Goal: Information Seeking & Learning: Find specific fact

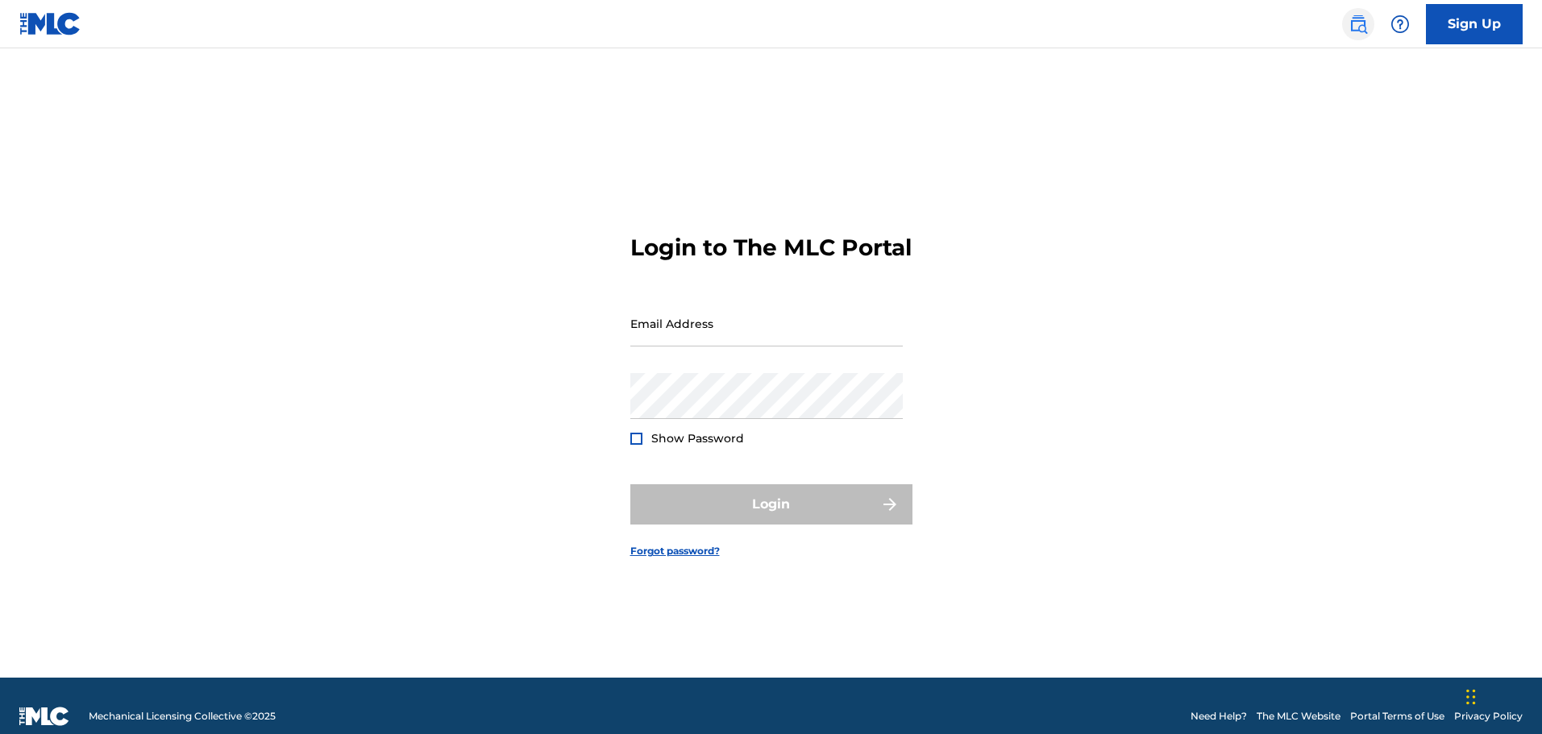
drag, startPoint x: 0, startPoint y: 0, endPoint x: 1353, endPoint y: 27, distance: 1353.6
click at [1353, 27] on img at bounding box center [1357, 24] width 19 height 19
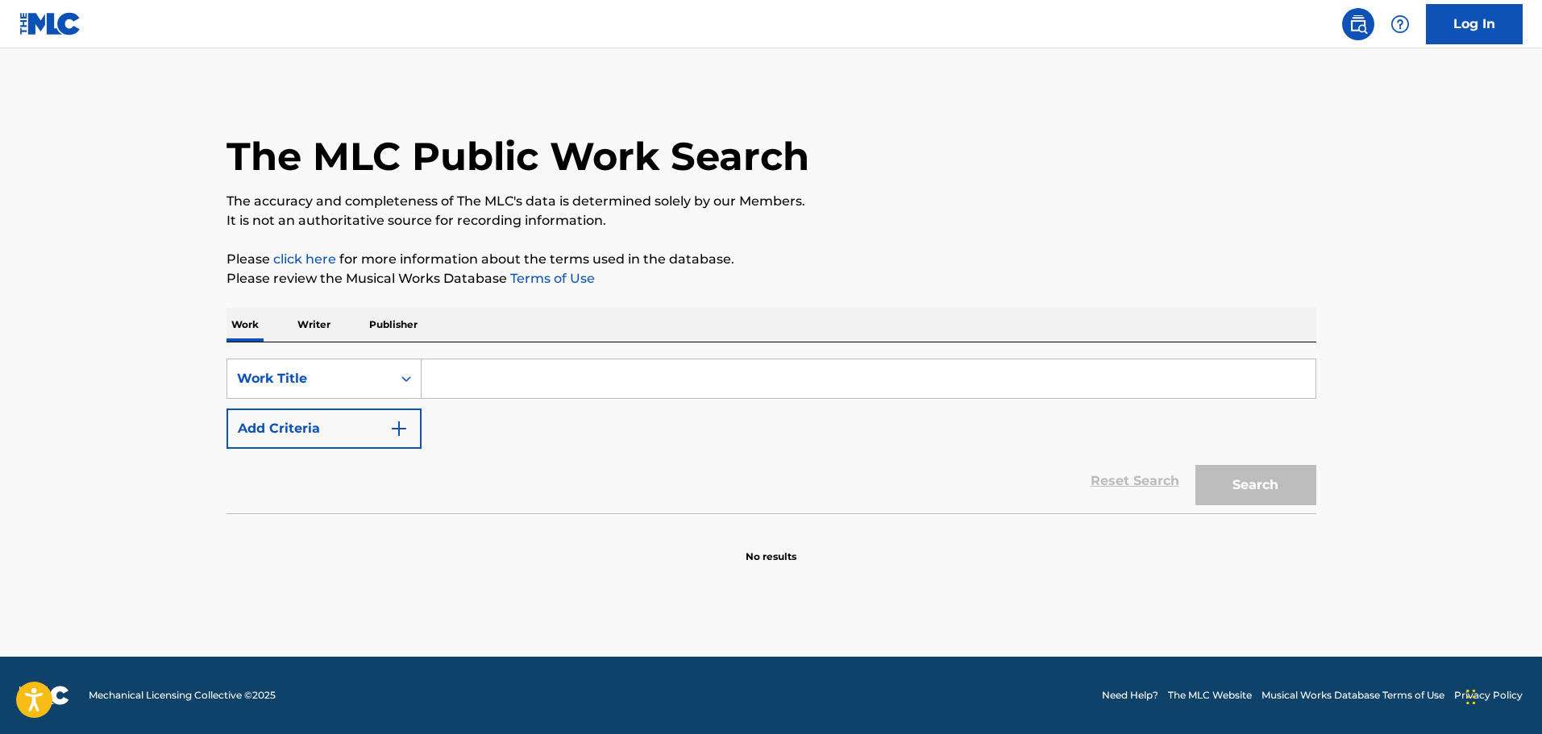
click at [512, 381] on input "Search Form" at bounding box center [869, 378] width 894 height 39
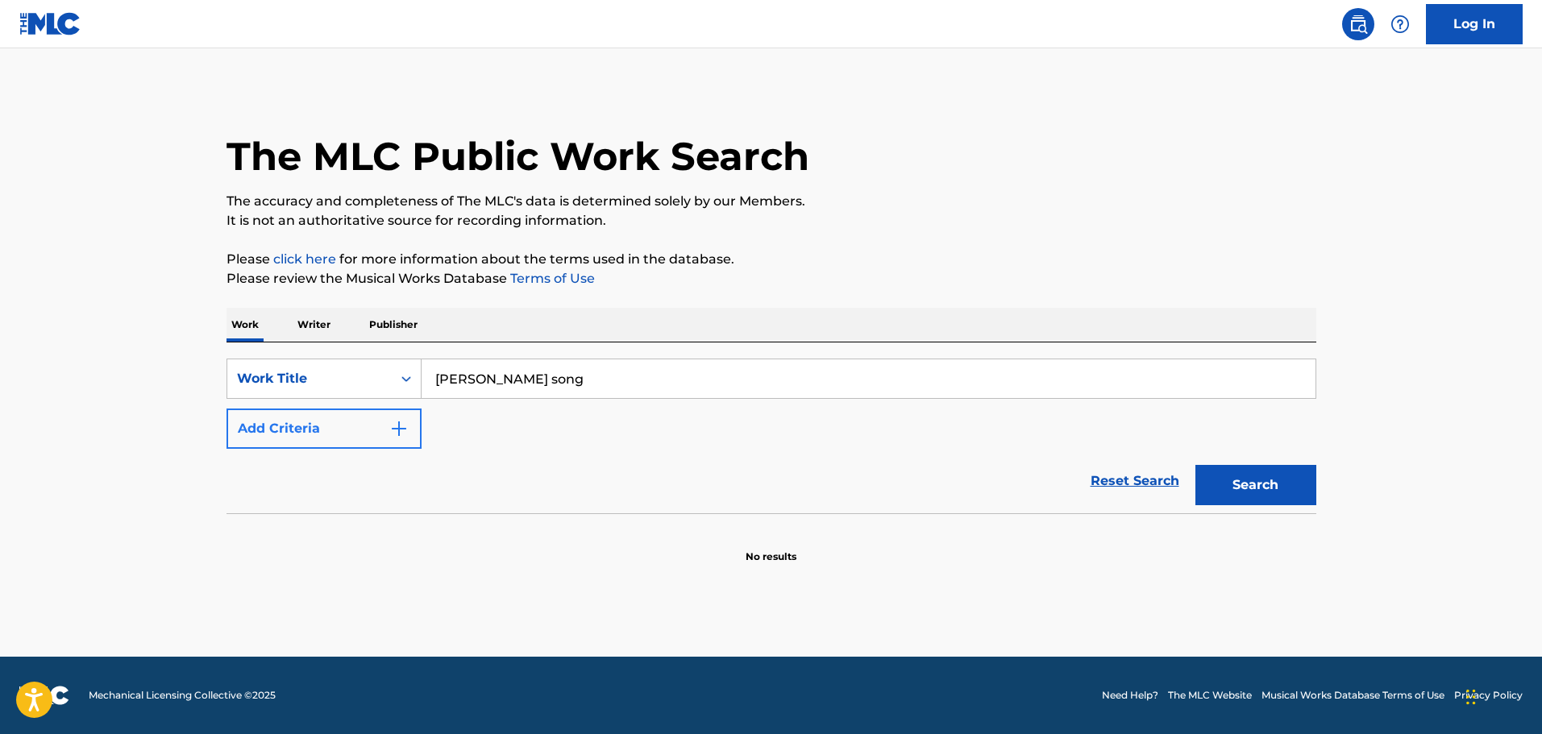
type input "[PERSON_NAME] song"
click at [306, 421] on button "Add Criteria" at bounding box center [323, 429] width 195 height 40
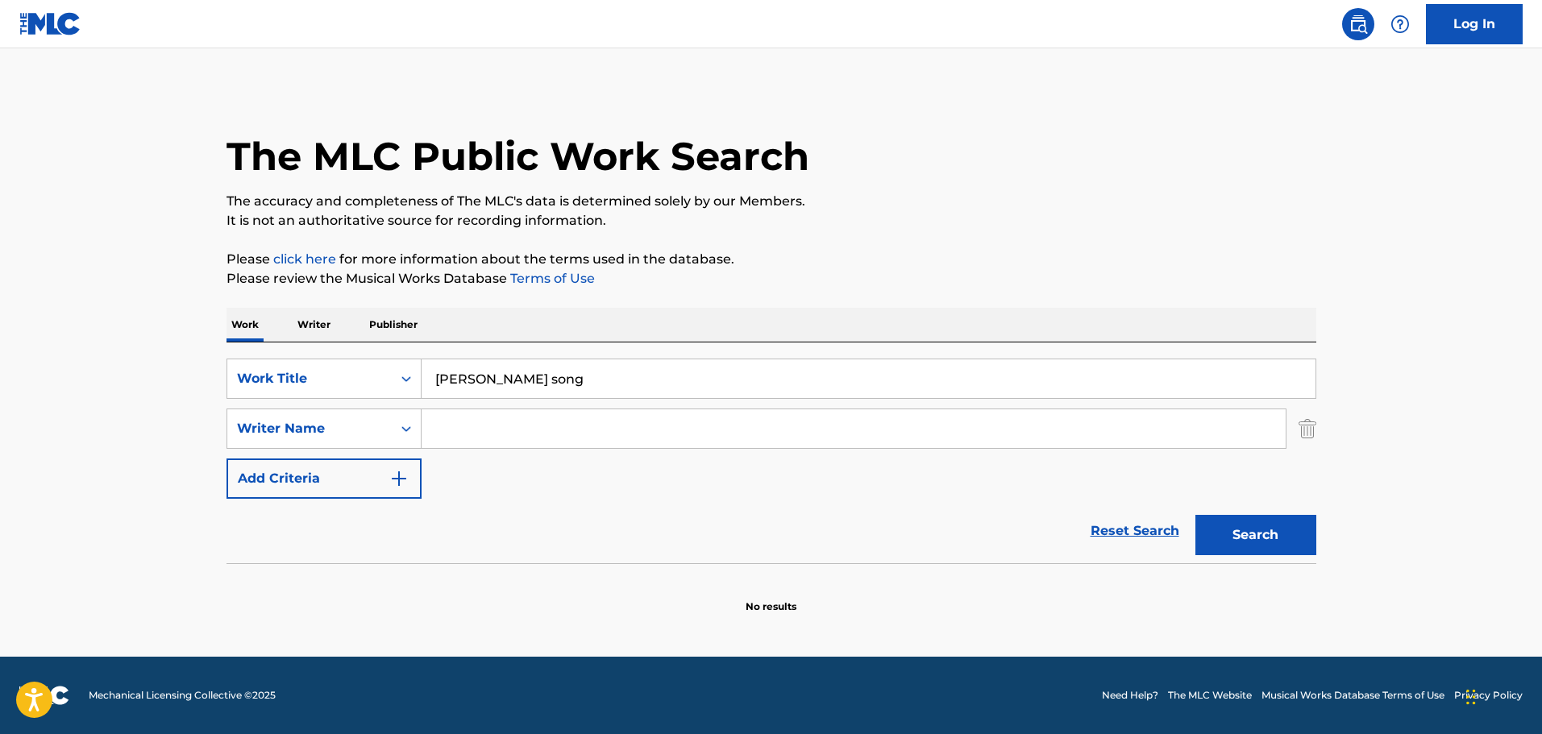
drag, startPoint x: 306, startPoint y: 421, endPoint x: 474, endPoint y: 443, distance: 169.1
click at [474, 443] on input "Search Form" at bounding box center [854, 428] width 864 height 39
type input "hawke"
click at [1195, 515] on button "Search" at bounding box center [1255, 535] width 121 height 40
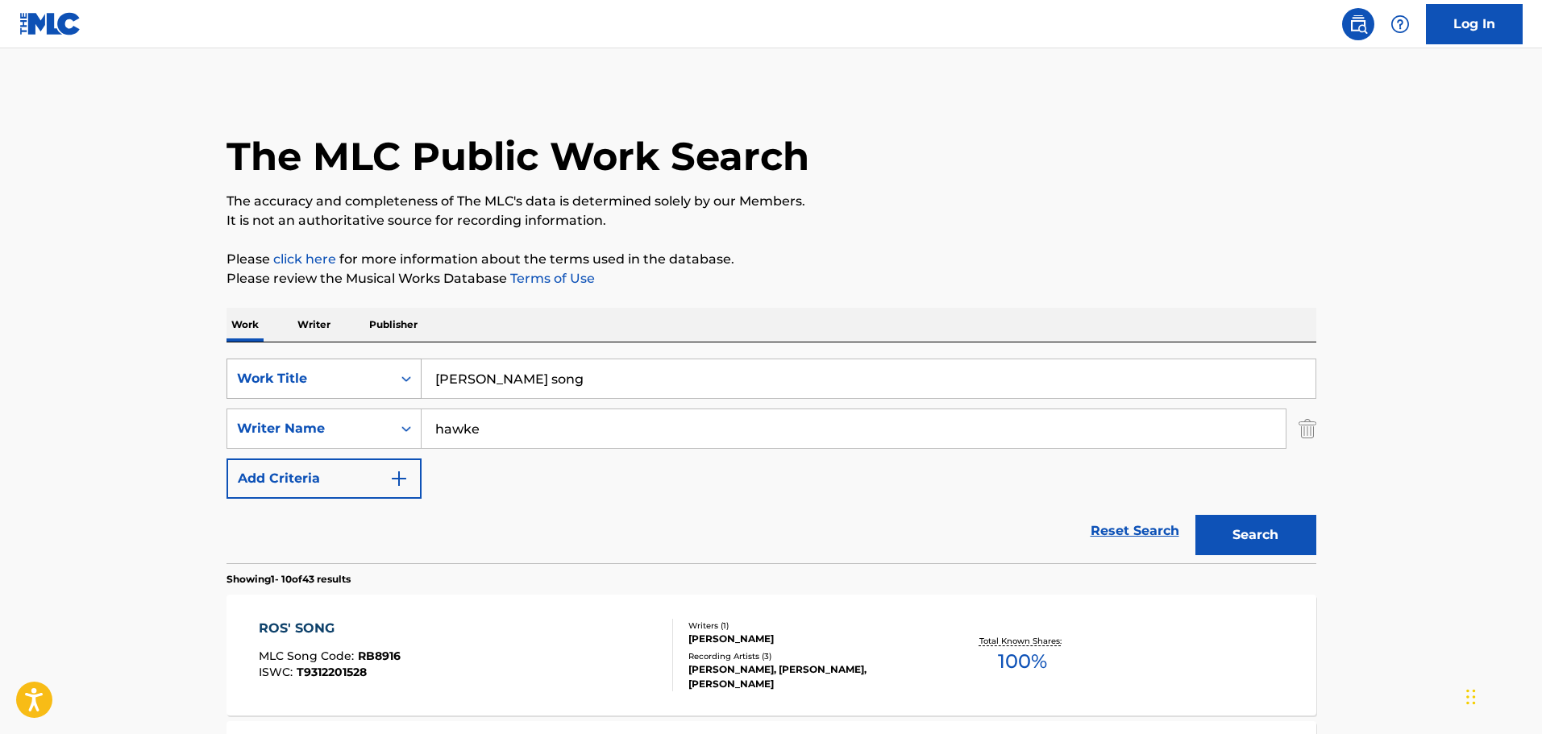
drag, startPoint x: 563, startPoint y: 376, endPoint x: 297, endPoint y: 368, distance: 265.3
click at [300, 367] on div "SearchWithCriteria82f021b1-3509-4f6c-a231-6f36f502b3f4 Work Title [PERSON_NAME]…" at bounding box center [771, 379] width 1090 height 40
type input "split the difference"
click at [1195, 515] on button "Search" at bounding box center [1255, 535] width 121 height 40
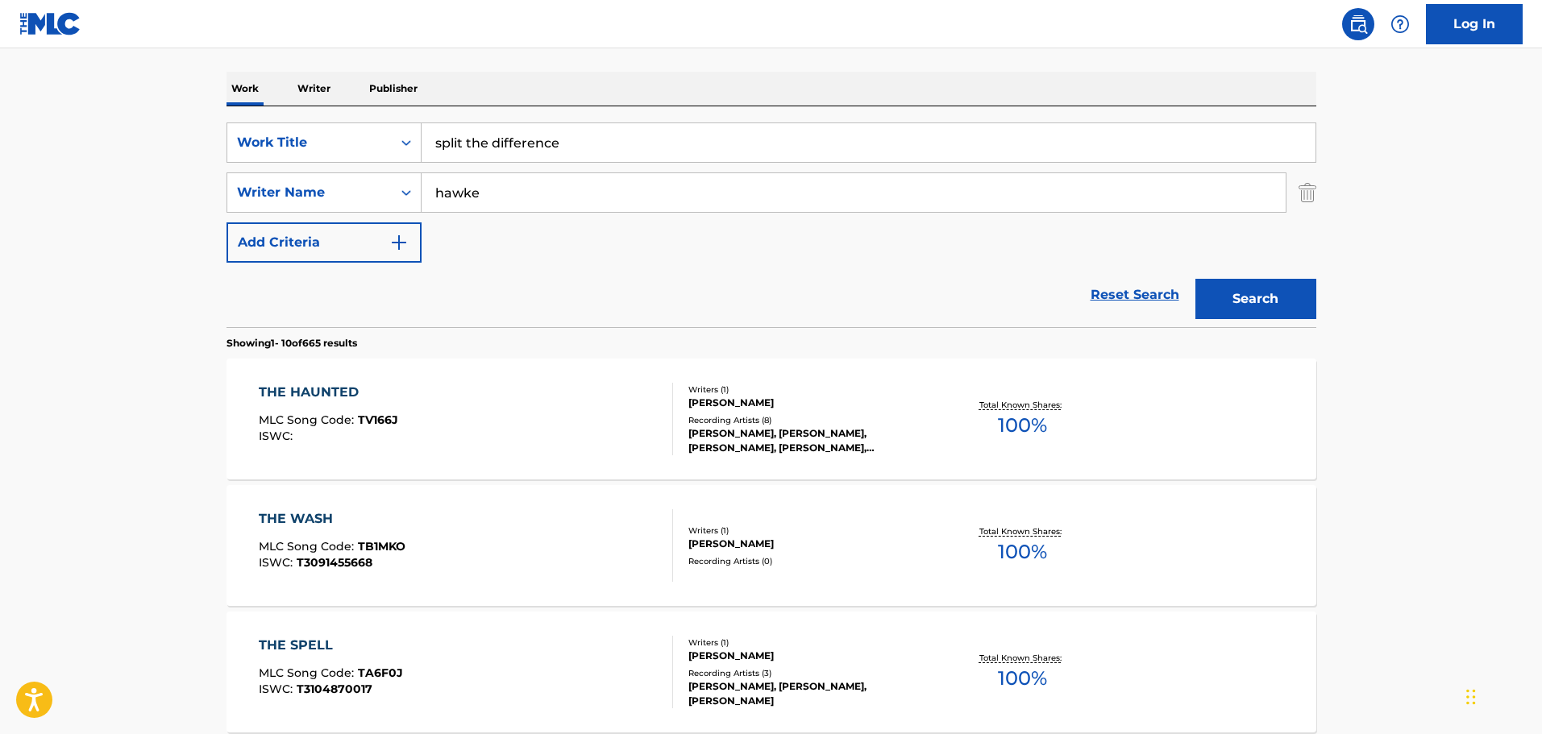
scroll to position [484, 0]
